Goal: Information Seeking & Learning: Learn about a topic

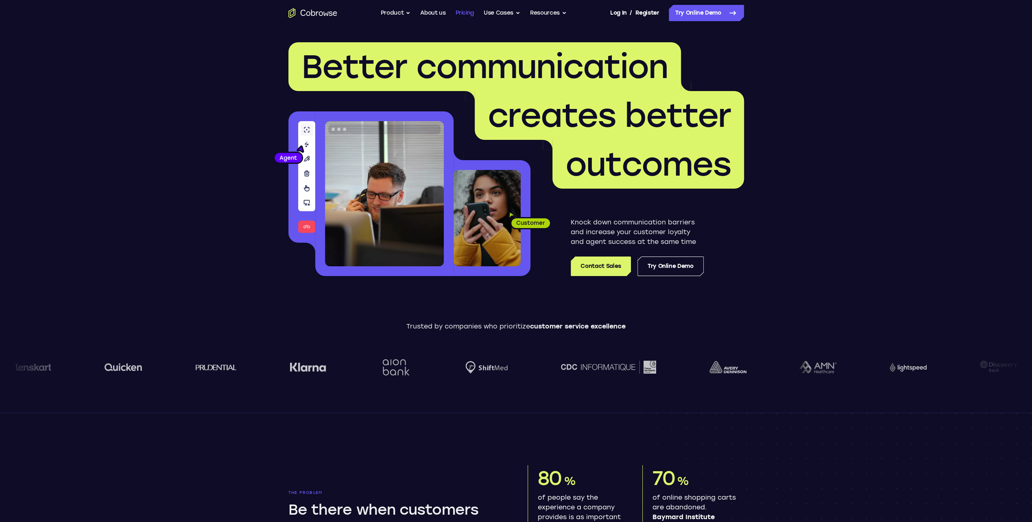
click at [466, 14] on link "Pricing" at bounding box center [464, 13] width 19 height 16
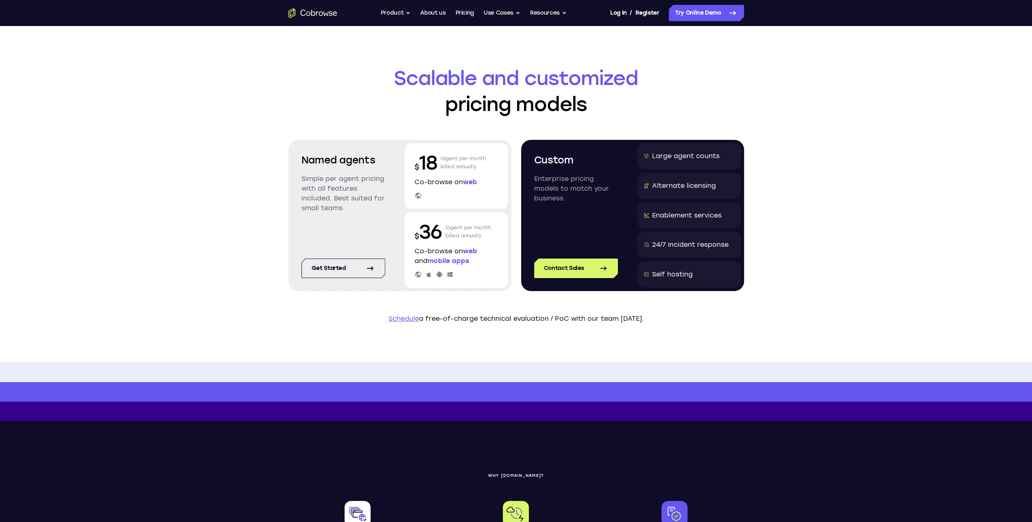
drag, startPoint x: 481, startPoint y: 168, endPoint x: 512, endPoint y: 178, distance: 32.7
click at [512, 178] on section "Named agents Simple per agent pricing with all features included. Best suited f…" at bounding box center [517, 215] width 456 height 151
click at [782, 170] on div "Scalable and customized pricing models Named agents Simple per agent pricing wi…" at bounding box center [516, 194] width 1032 height 337
click at [308, 13] on icon "Go to the home page" at bounding box center [313, 13] width 49 height 10
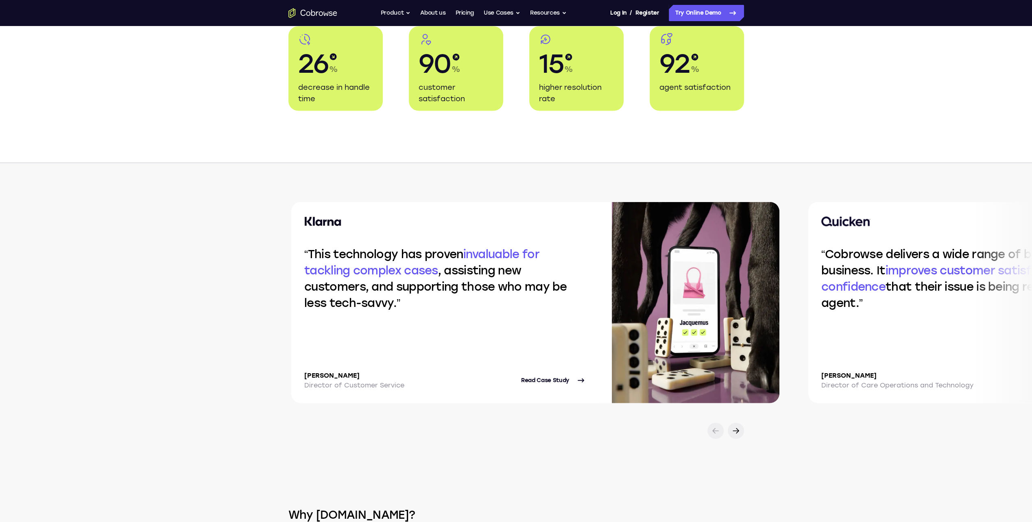
scroll to position [1587, 0]
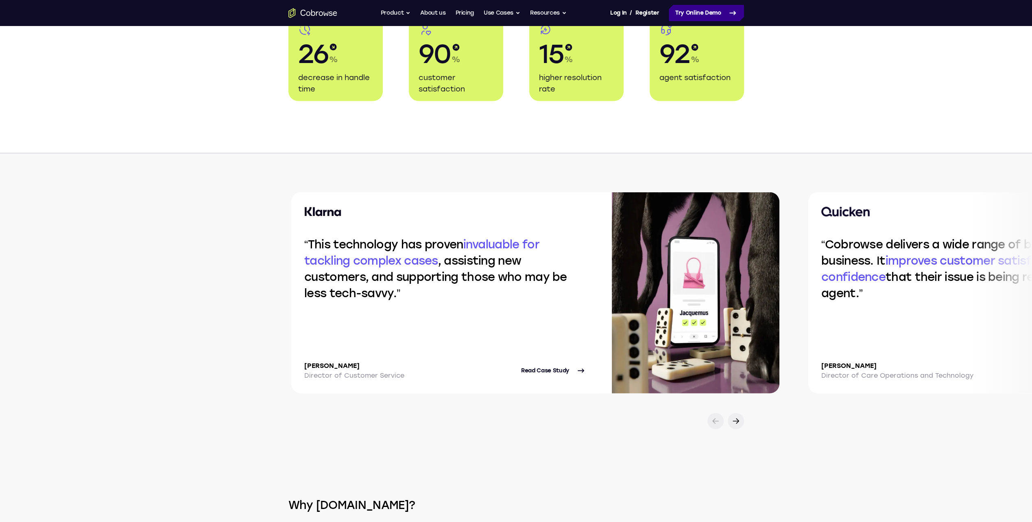
click at [712, 12] on link "Try Online Demo" at bounding box center [706, 13] width 75 height 16
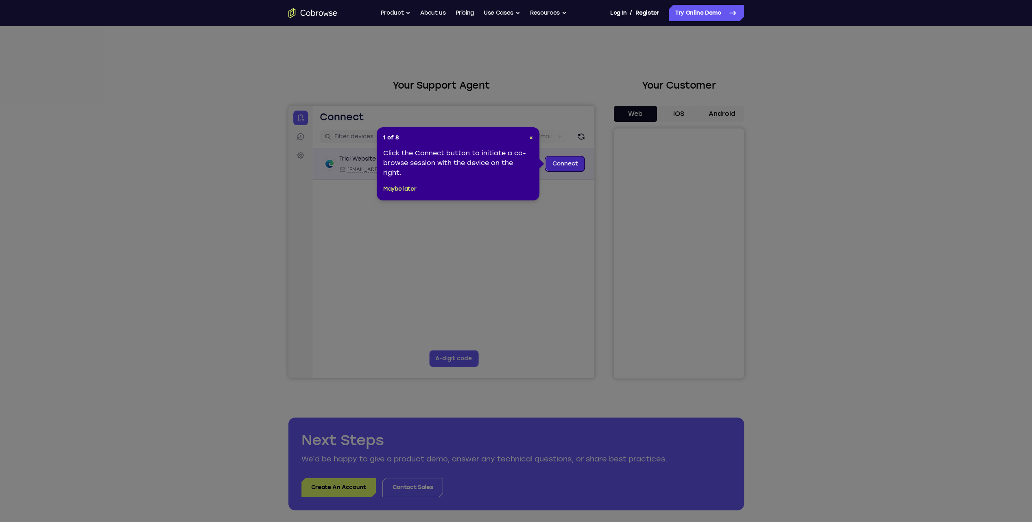
click at [562, 162] on link "Connect" at bounding box center [565, 164] width 39 height 15
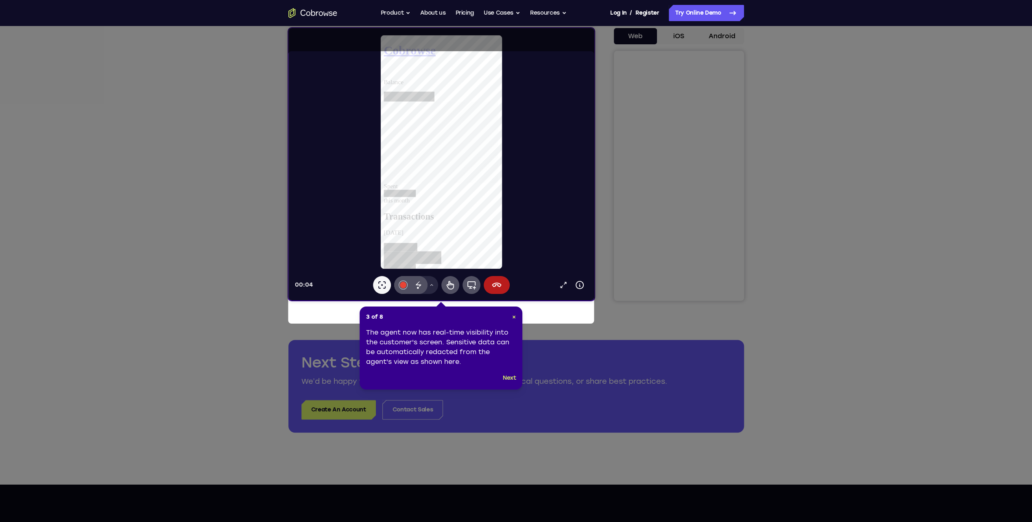
scroll to position [81, 0]
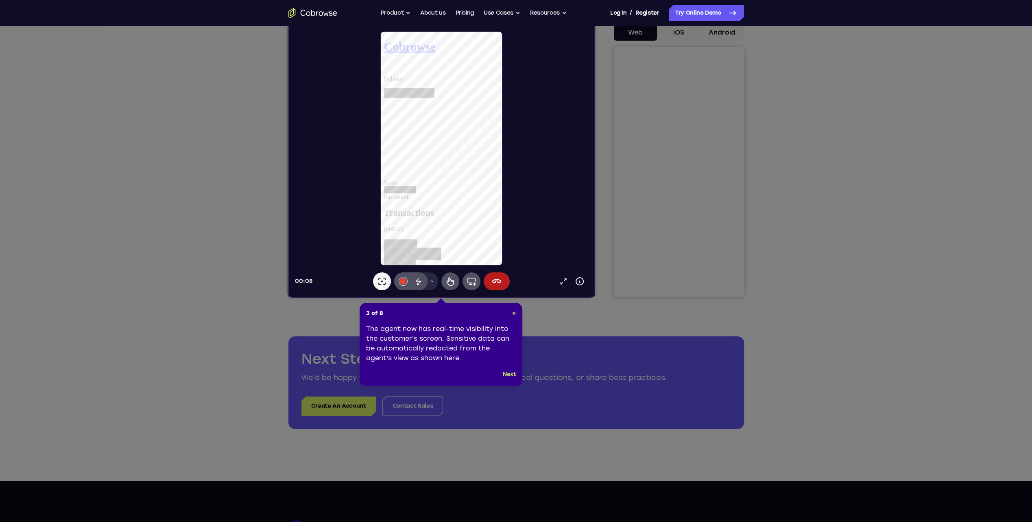
click at [732, 216] on icon at bounding box center [519, 261] width 1038 height 522
click at [512, 376] on button "Next" at bounding box center [509, 375] width 13 height 10
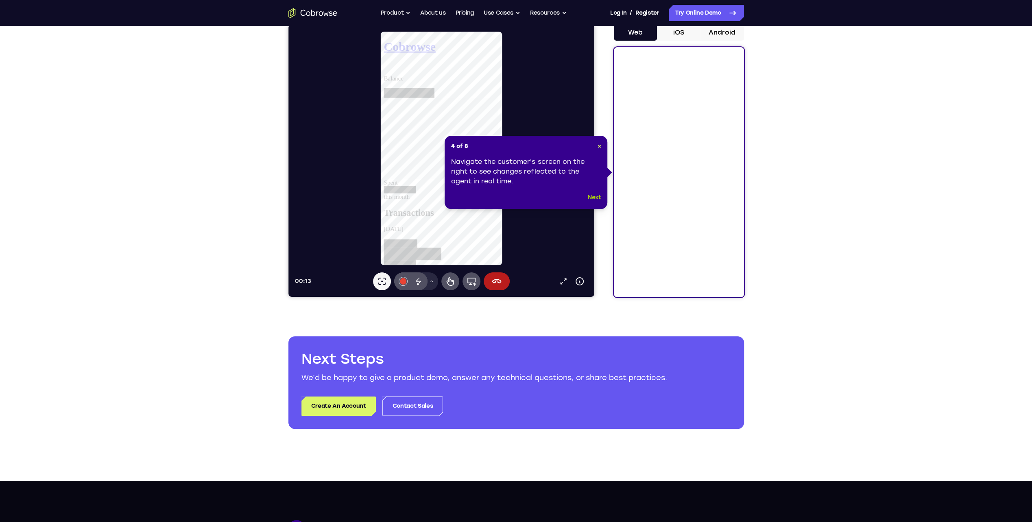
click at [600, 196] on button "Next" at bounding box center [594, 198] width 13 height 10
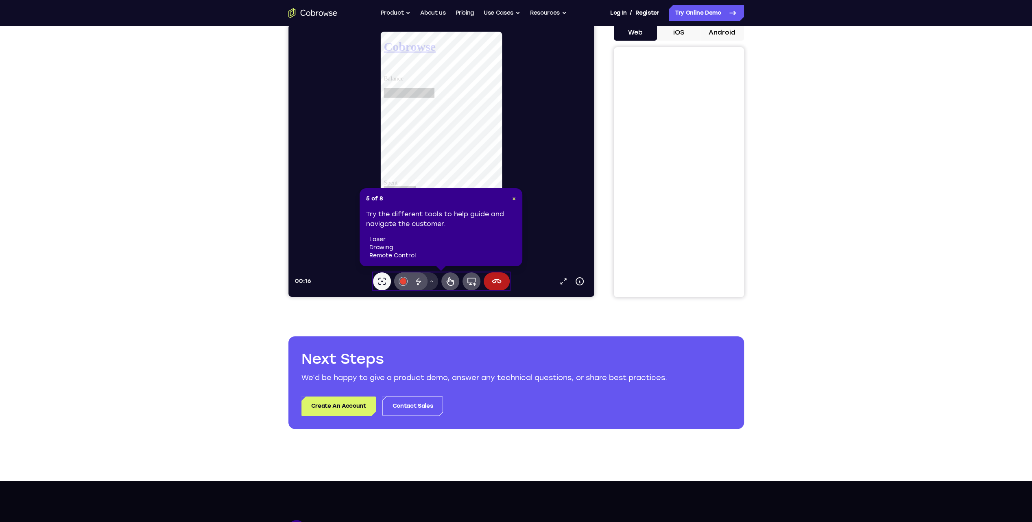
click at [435, 279] on button "Drawing tools menu" at bounding box center [431, 282] width 13 height 18
click at [516, 198] on div "5 of 8 × Try the different tools to help guide and navigate the customer. laser…" at bounding box center [441, 227] width 163 height 78
click at [514, 199] on span "×" at bounding box center [514, 198] width 4 height 7
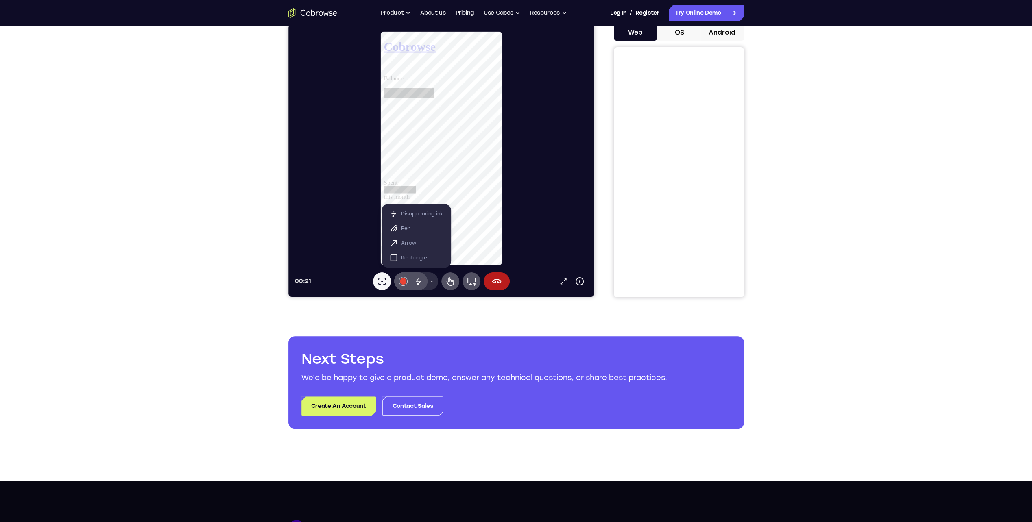
click at [432, 280] on icon at bounding box center [431, 281] width 5 height 5
click at [472, 282] on icon at bounding box center [471, 282] width 10 height 10
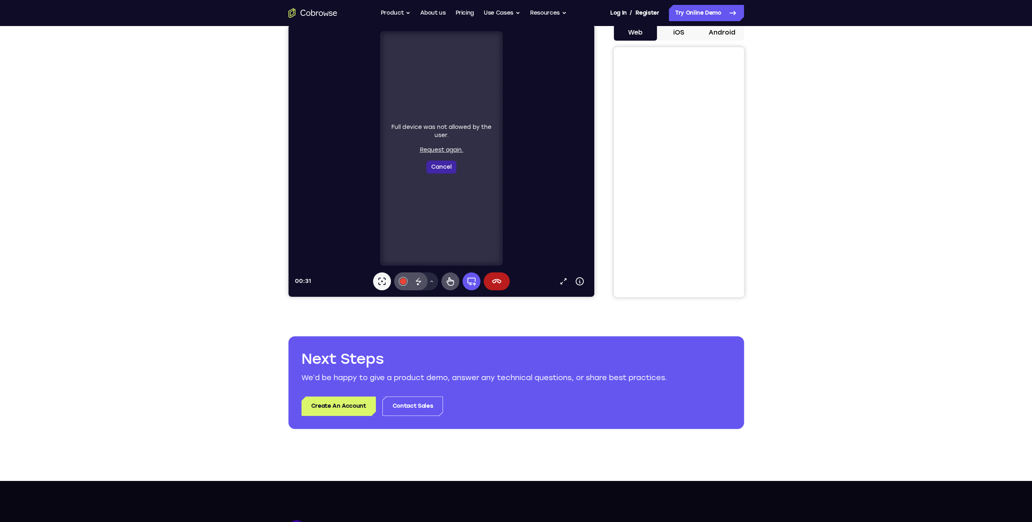
click at [437, 162] on button "Cancel" at bounding box center [441, 167] width 30 height 13
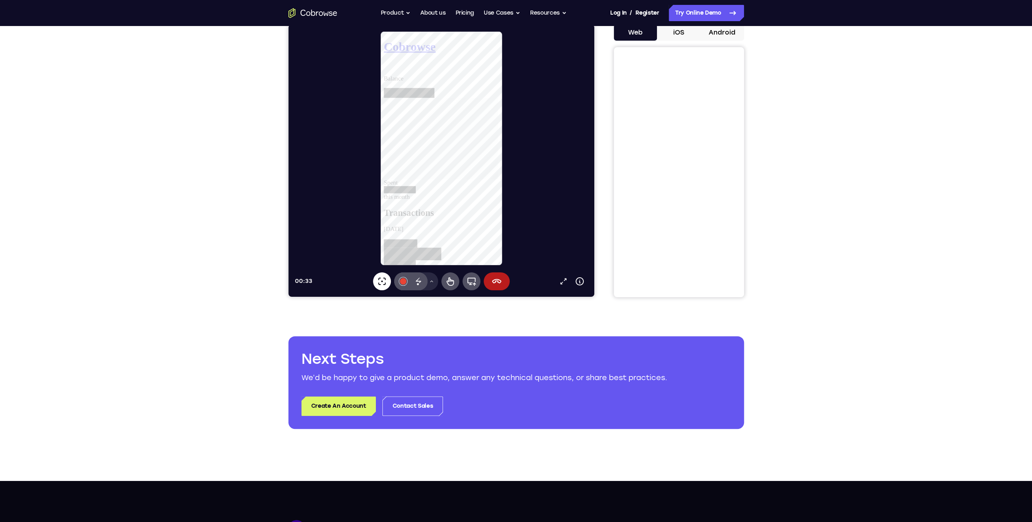
click at [383, 282] on icon at bounding box center [382, 282] width 10 height 10
click at [580, 281] on icon at bounding box center [580, 282] width 10 height 10
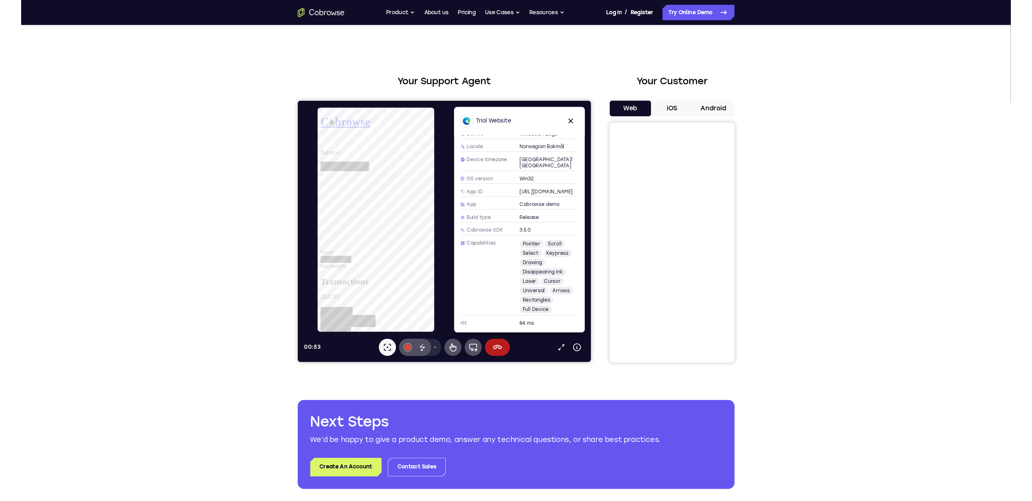
scroll to position [0, 0]
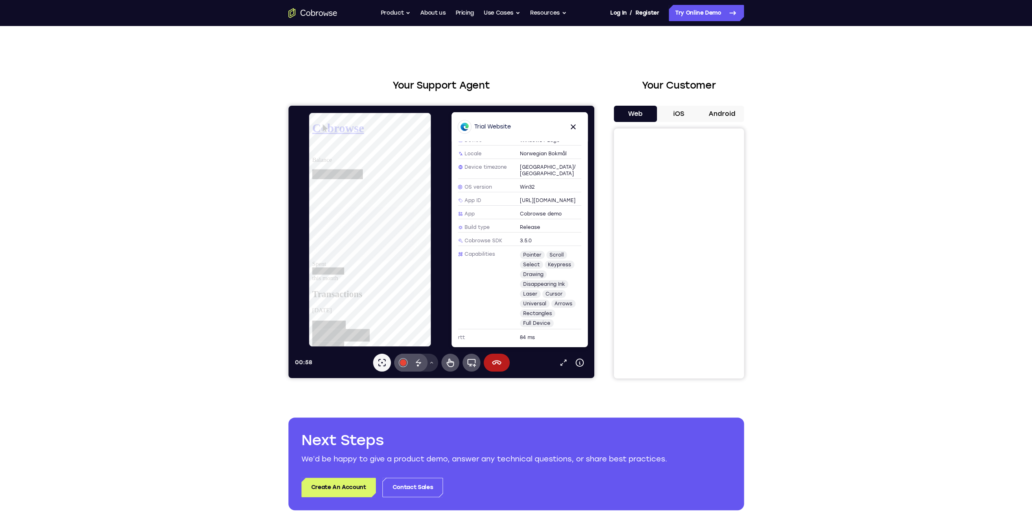
click at [432, 365] on icon at bounding box center [431, 363] width 5 height 5
click at [516, 365] on div "01:00 Open in a new tab Device info Expand toolbar" at bounding box center [441, 363] width 293 height 18
click at [472, 363] on icon at bounding box center [471, 363] width 10 height 10
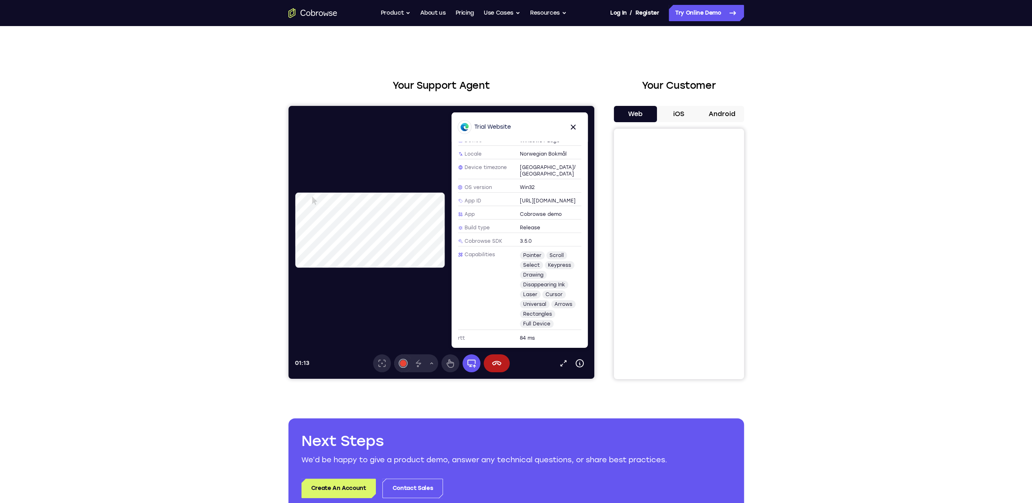
click at [409, 228] on video at bounding box center [370, 229] width 151 height 75
click at [577, 126] on icon at bounding box center [573, 127] width 10 height 10
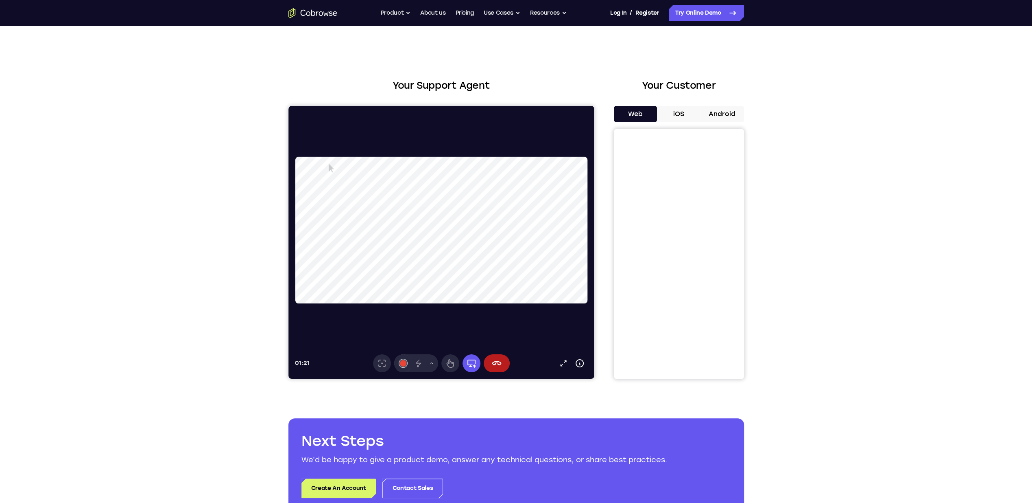
click at [524, 224] on video at bounding box center [442, 230] width 294 height 147
drag, startPoint x: 532, startPoint y: 224, endPoint x: 521, endPoint y: 213, distance: 15.8
click at [521, 213] on video at bounding box center [442, 230] width 294 height 147
click at [563, 363] on icon at bounding box center [563, 363] width 8 height 8
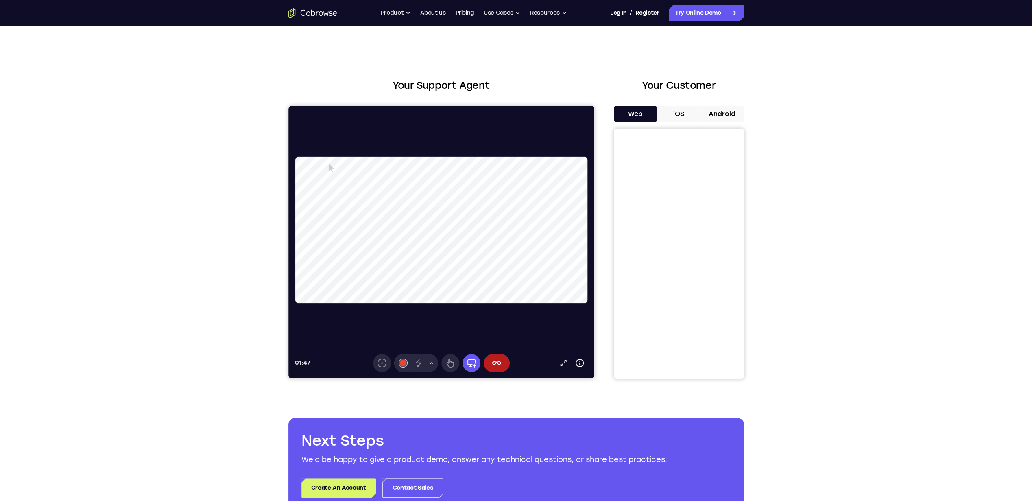
click at [903, 181] on div "Your Support Agent Your Customer Web iOS Android Next Steps We’d be happy to gi…" at bounding box center [516, 294] width 1032 height 537
